Goal: Find specific page/section: Find specific page/section

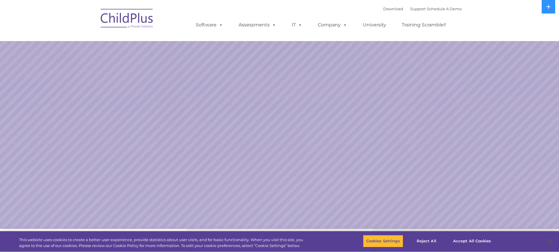
select select "MEDIUM"
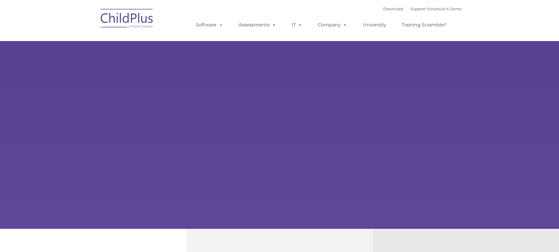
type input ""
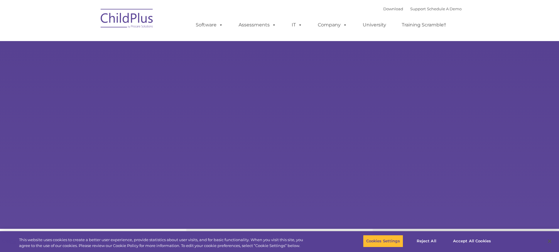
select select "MEDIUM"
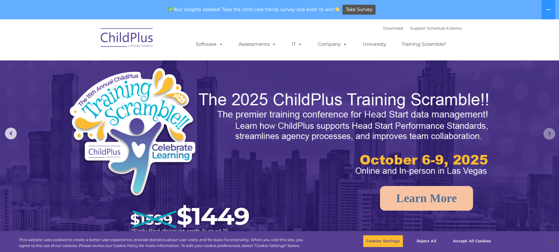
click at [547, 133] on rs-arrow at bounding box center [549, 134] width 12 height 12
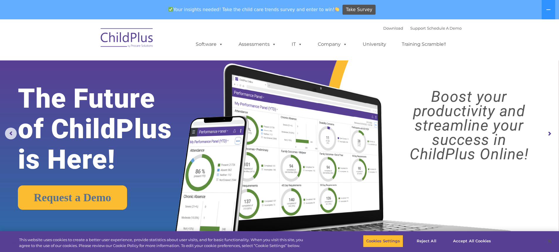
click at [547, 133] on rs-arrow at bounding box center [549, 134] width 12 height 12
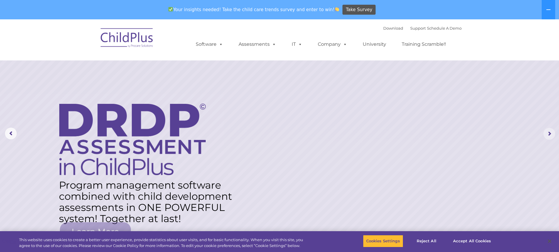
click at [547, 133] on rs-arrow at bounding box center [549, 134] width 12 height 12
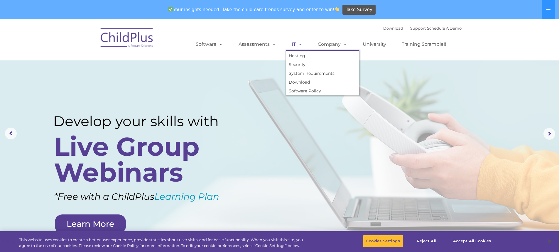
click at [298, 43] on span at bounding box center [299, 44] width 6 height 6
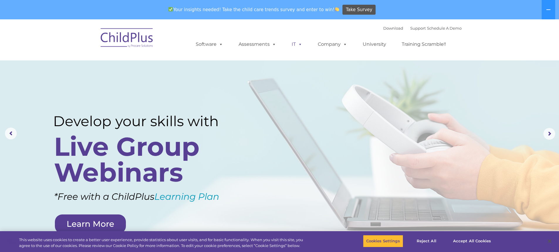
click at [298, 43] on span at bounding box center [299, 44] width 6 height 6
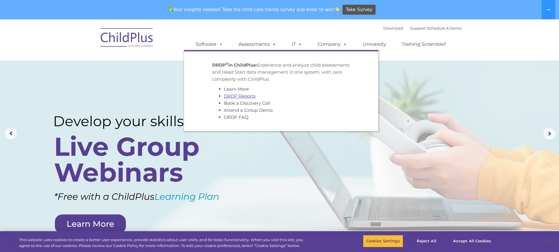
click at [252, 96] on link "DRDP Reports" at bounding box center [240, 96] width 32 height 6
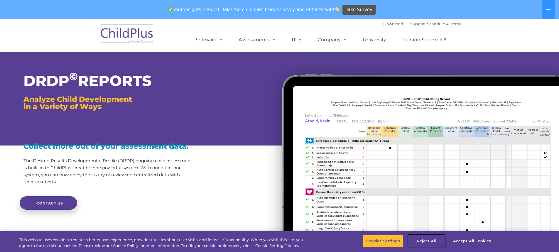
click at [429, 241] on button "Reject All" at bounding box center [426, 241] width 37 height 12
